Goal: Download file/media

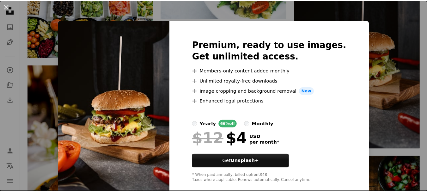
scroll to position [660, 0]
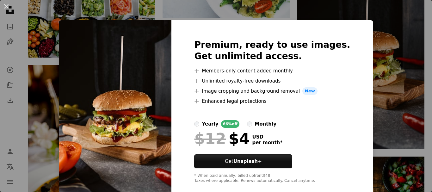
click at [401, 107] on div "An X shape Premium, ready to use images. Get unlimited access. A plus sign Memb…" at bounding box center [216, 96] width 432 height 192
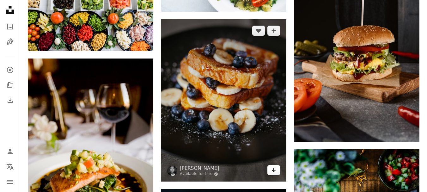
click at [272, 169] on icon "Arrow pointing down" at bounding box center [273, 170] width 5 height 8
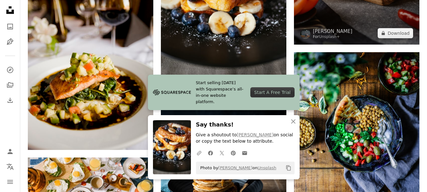
scroll to position [757, 0]
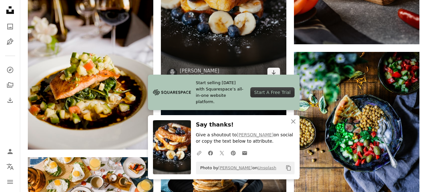
click at [240, 61] on img at bounding box center [223, 3] width 125 height 162
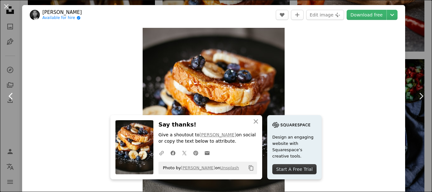
click at [8, 66] on link "Chevron left" at bounding box center [11, 96] width 22 height 61
click at [4, 7] on button "An X shape" at bounding box center [7, 7] width 8 height 8
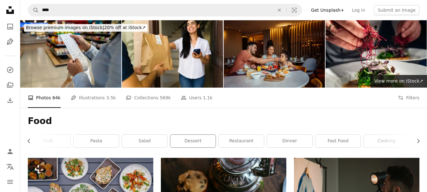
scroll to position [0, 186]
click at [241, 144] on link "fast food" at bounding box center [251, 141] width 45 height 13
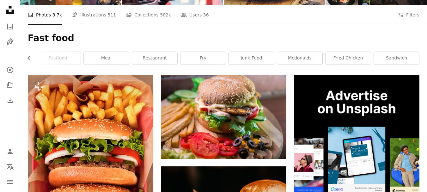
scroll to position [83, 0]
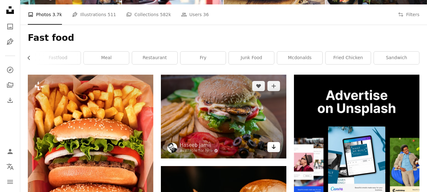
click at [276, 148] on link "Arrow pointing down" at bounding box center [273, 147] width 13 height 10
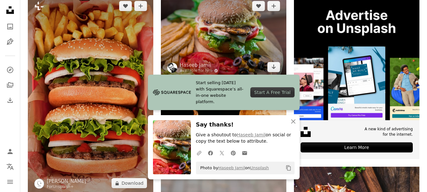
scroll to position [164, 0]
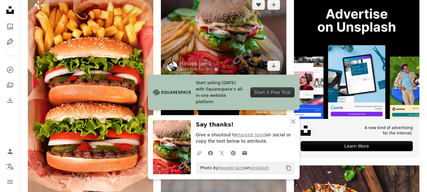
click at [205, 39] on img at bounding box center [223, 34] width 125 height 83
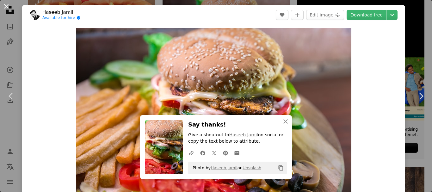
click at [7, 6] on button "An X shape" at bounding box center [7, 7] width 8 height 8
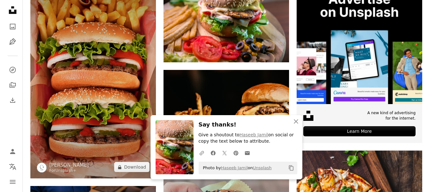
scroll to position [180, 0]
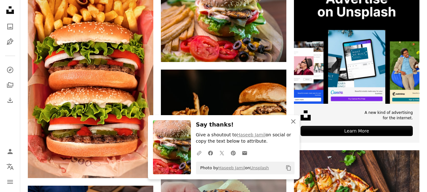
click at [294, 121] on icon "button" at bounding box center [293, 121] width 4 height 4
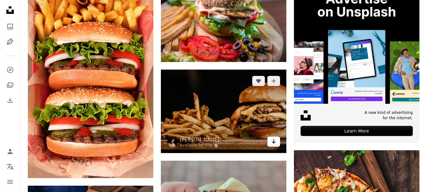
click at [275, 145] on icon "Arrow pointing down" at bounding box center [273, 141] width 5 height 8
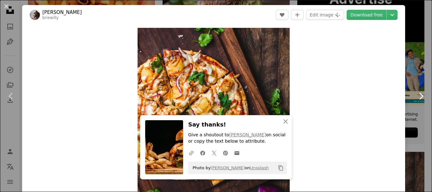
click at [420, 67] on link "Chevron right" at bounding box center [421, 96] width 22 height 61
